Goal: Navigation & Orientation: Understand site structure

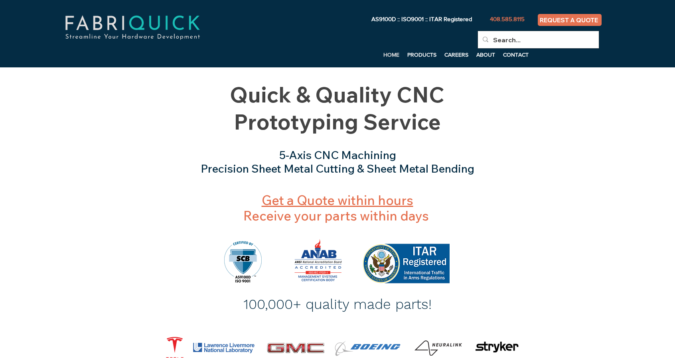
click at [423, 54] on p "PRODUCTS" at bounding box center [421, 55] width 37 height 12
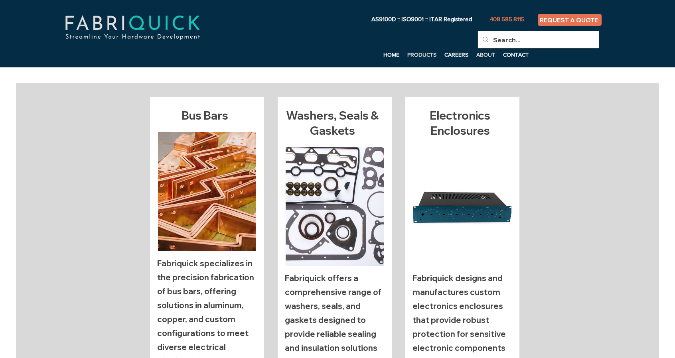
click at [486, 56] on p "ABOUT" at bounding box center [485, 55] width 27 height 12
